Goal: Information Seeking & Learning: Learn about a topic

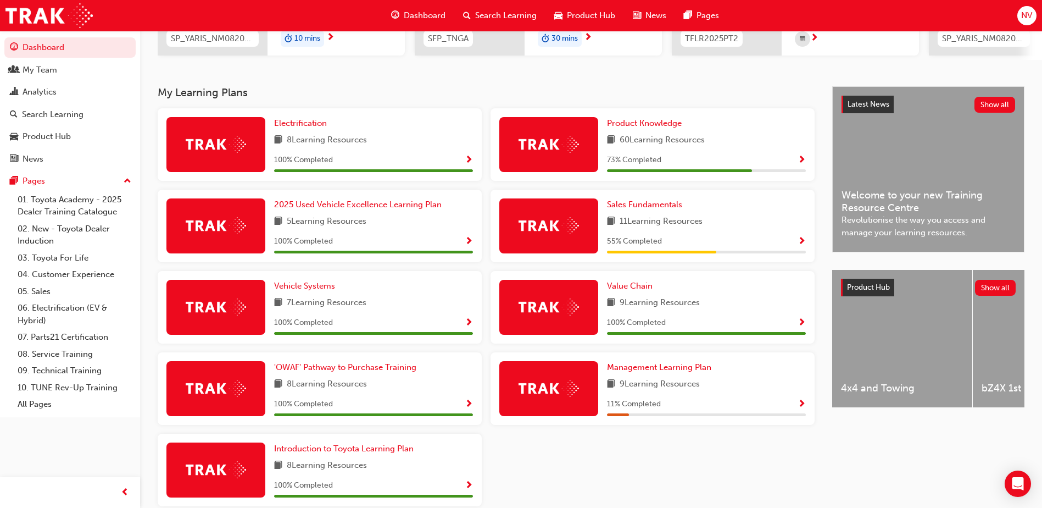
scroll to position [220, 0]
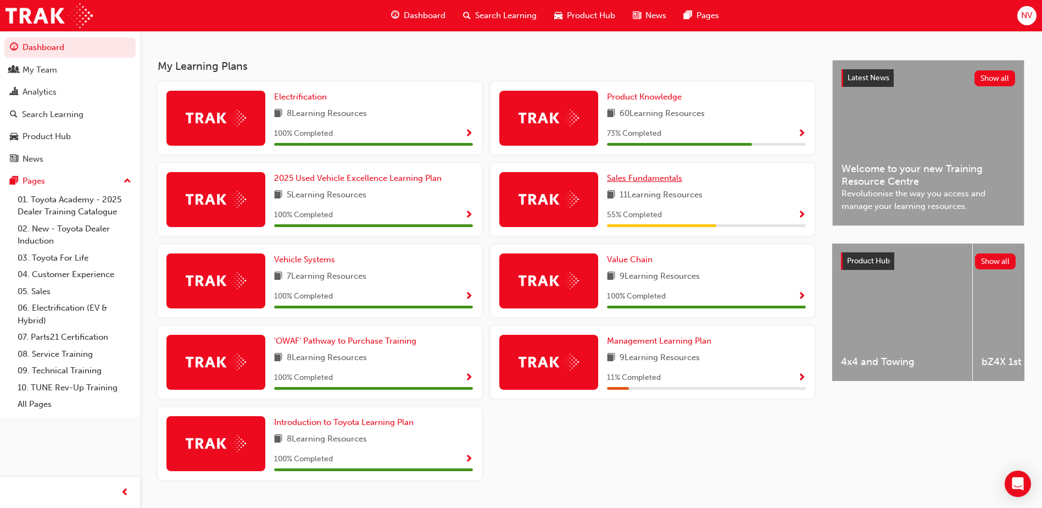
click at [656, 181] on span "Sales Fundamentals" at bounding box center [644, 178] width 75 height 10
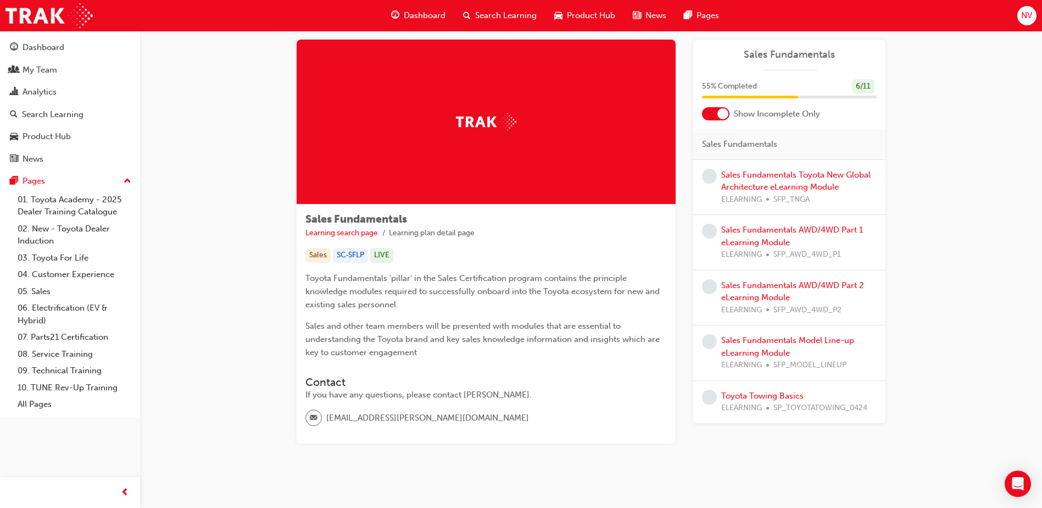
scroll to position [34, 0]
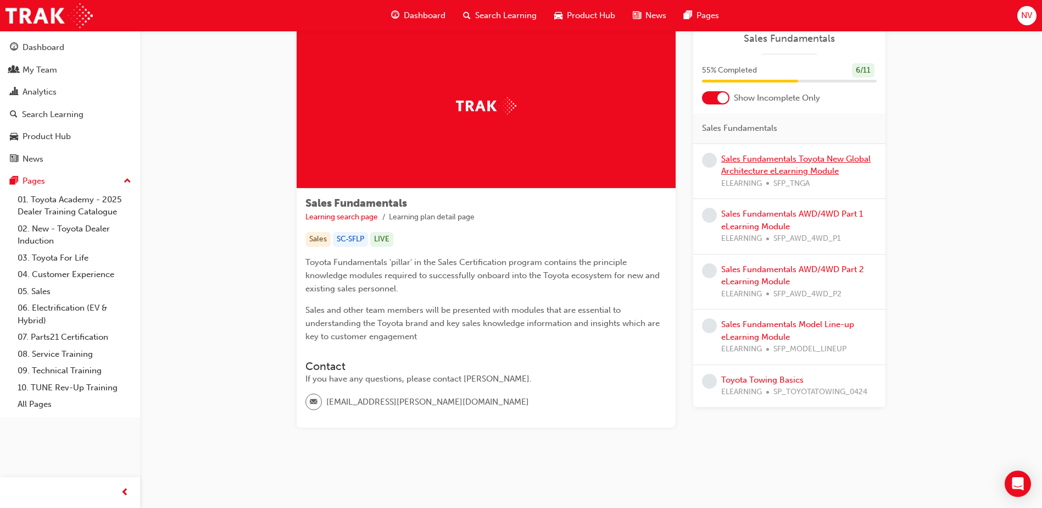
click at [796, 156] on link "Sales Fundamentals Toyota New Global Architecture eLearning Module" at bounding box center [796, 165] width 149 height 23
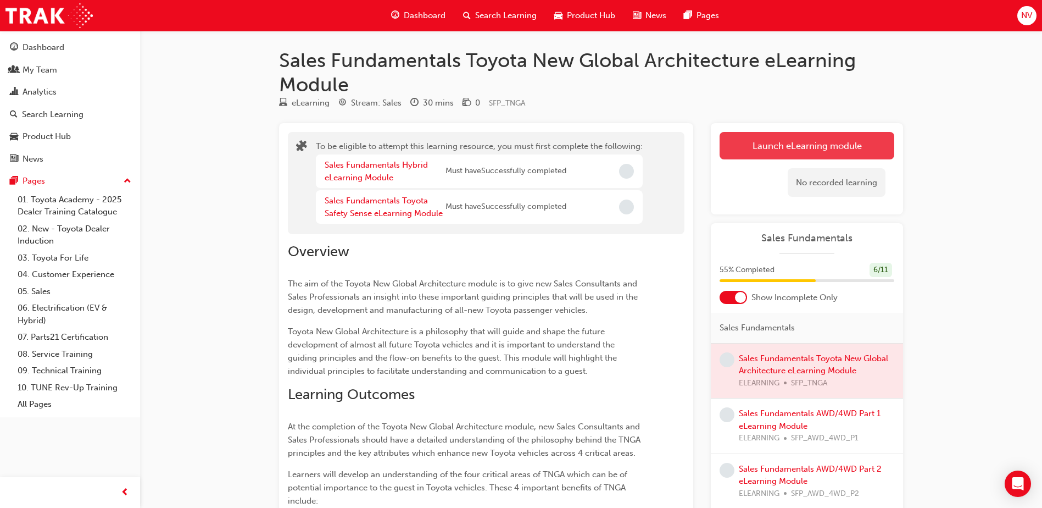
click at [780, 147] on button "Launch eLearning module" at bounding box center [807, 145] width 175 height 27
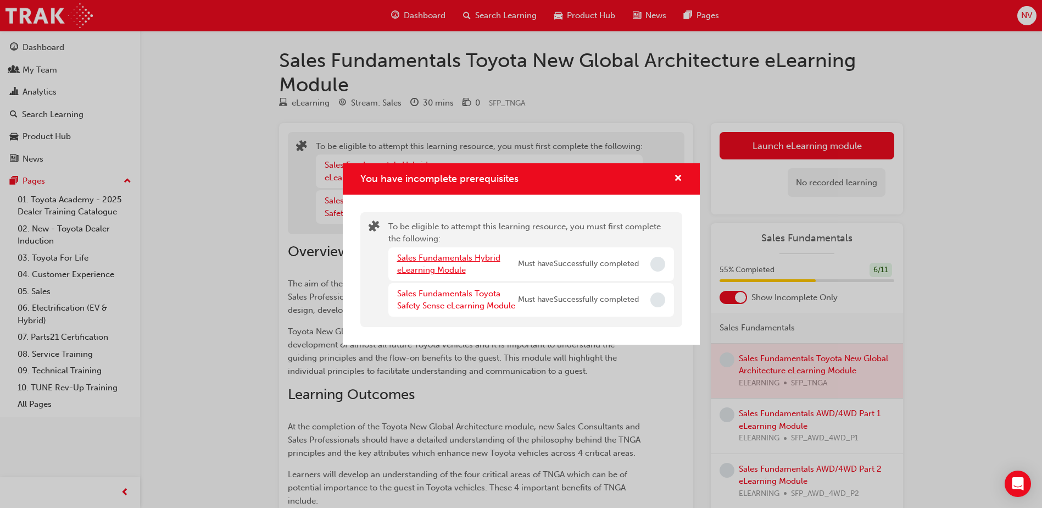
click at [469, 259] on link "Sales Fundamentals Hybrid eLearning Module" at bounding box center [448, 264] width 103 height 23
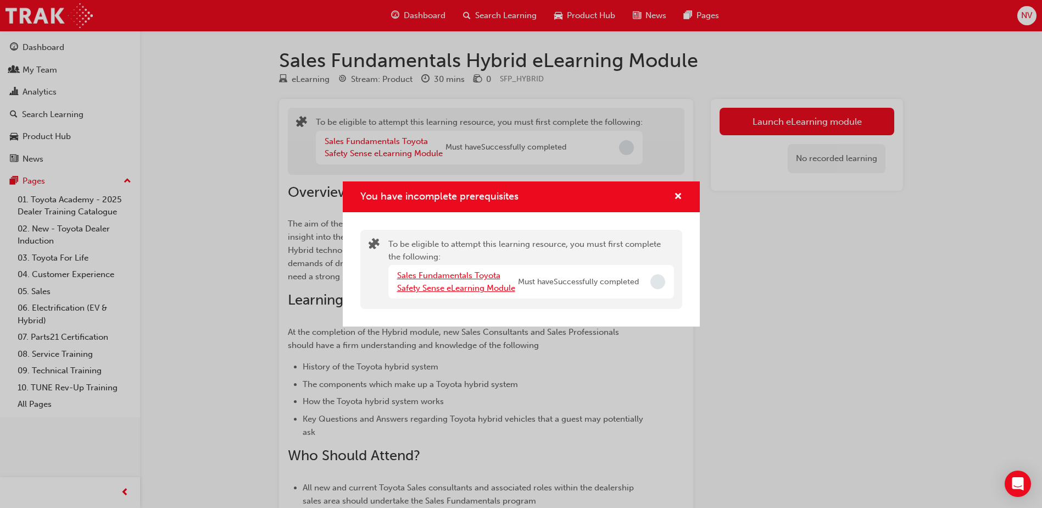
click at [463, 283] on link "Sales Fundamentals Toyota Safety Sense eLearning Module" at bounding box center [456, 281] width 118 height 23
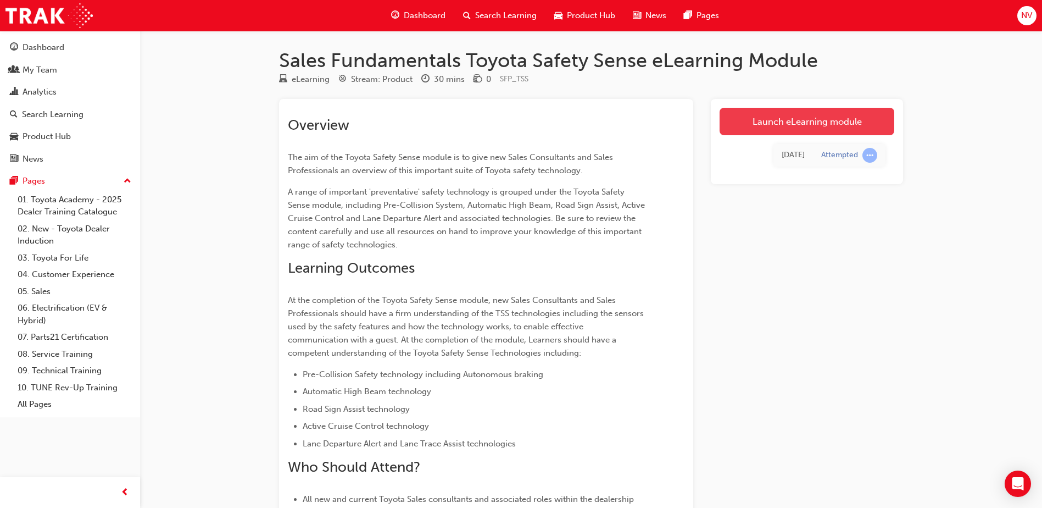
click at [766, 126] on link "Launch eLearning module" at bounding box center [807, 121] width 175 height 27
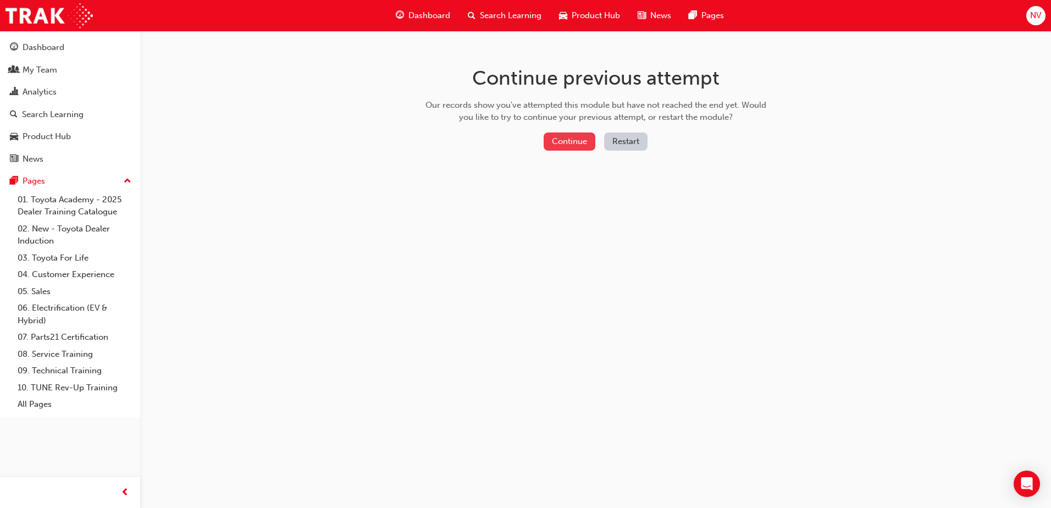
click at [576, 141] on button "Continue" at bounding box center [569, 141] width 52 height 18
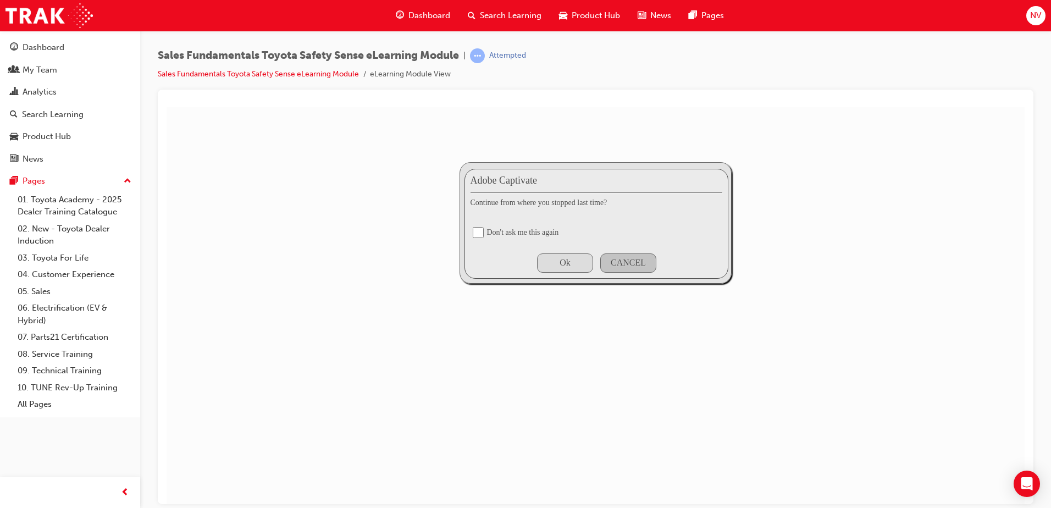
click at [563, 257] on div "Ok" at bounding box center [564, 262] width 11 height 10
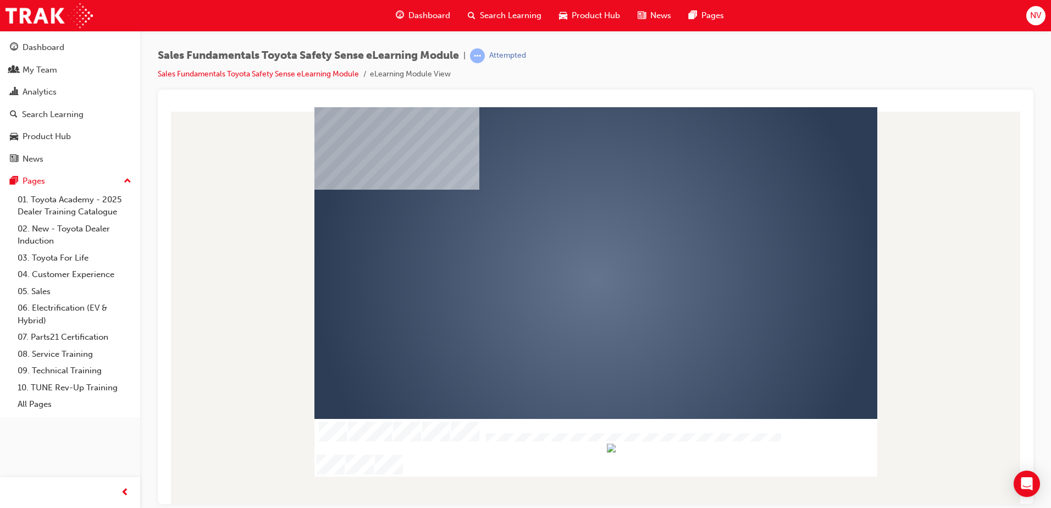
click at [564, 247] on div "play" at bounding box center [564, 247] width 0 height 0
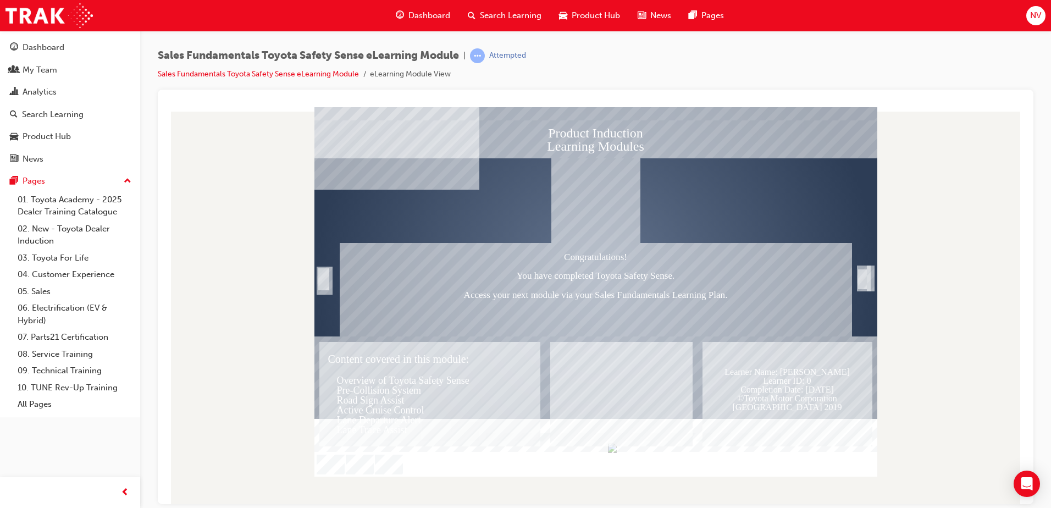
click at [859, 279] on div "Trigger this button to exit" at bounding box center [862, 291] width 11 height 24
